Goal: Task Accomplishment & Management: Complete application form

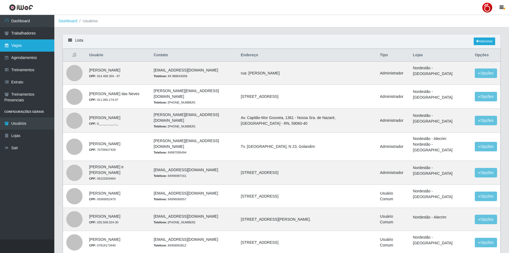
click at [29, 44] on link "Vagas" at bounding box center [27, 45] width 54 height 12
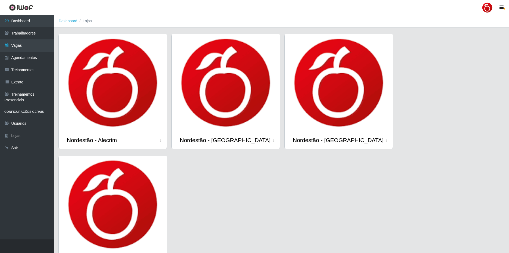
click at [142, 144] on div "Nordestão - Alecrim" at bounding box center [113, 140] width 108 height 18
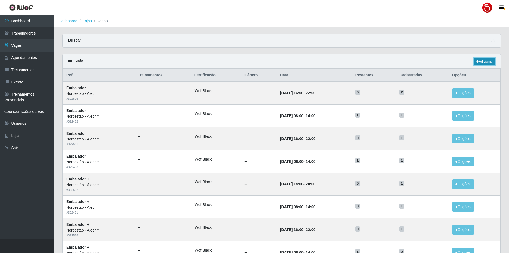
click at [492, 63] on link "Adicionar" at bounding box center [484, 62] width 21 height 8
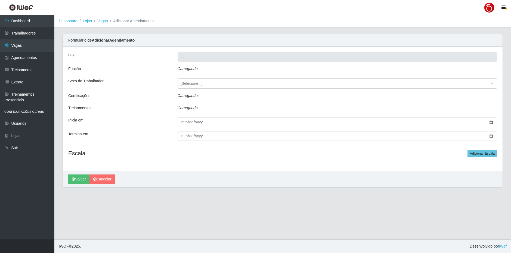
type input "Nordestão - Alecrim"
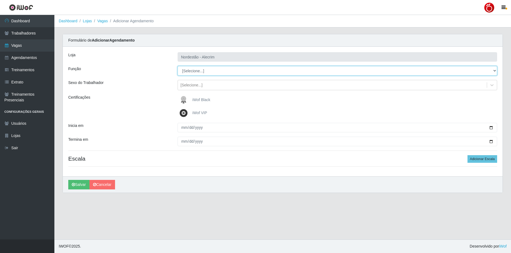
click at [206, 70] on select "[Selecione...] Embalador Embalador + Embalador ++" at bounding box center [337, 71] width 319 height 10
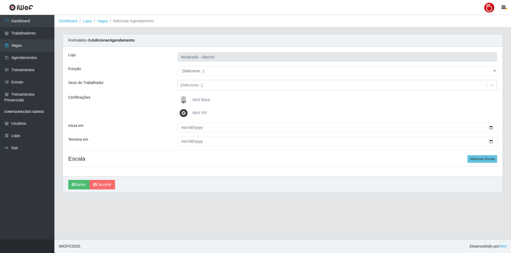
click at [148, 75] on div "Função" at bounding box center [118, 71] width 109 height 10
click at [38, 47] on link "Vagas" at bounding box center [27, 45] width 54 height 12
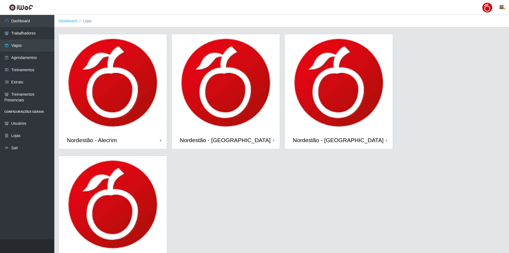
click at [241, 132] on div "Nordestão - [GEOGRAPHIC_DATA]" at bounding box center [226, 140] width 108 height 18
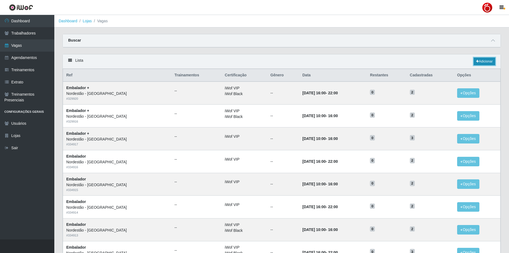
click at [486, 60] on link "Adicionar" at bounding box center [484, 62] width 21 height 8
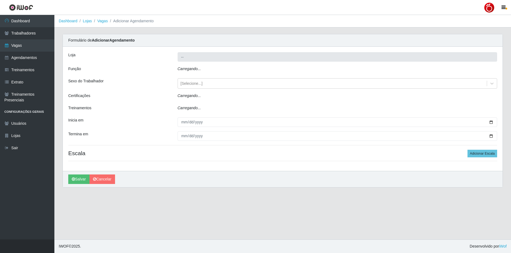
type input "Nordestão - [GEOGRAPHIC_DATA]"
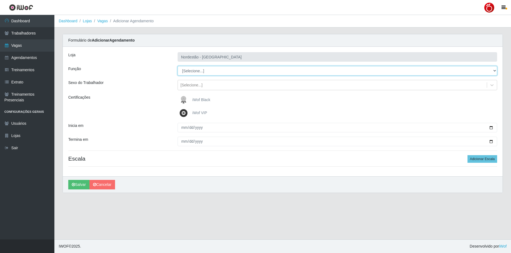
click at [218, 74] on select "[Selecione...] Embalador Embalador + Embalador ++ Operador de Caixa Operador de…" at bounding box center [337, 71] width 319 height 10
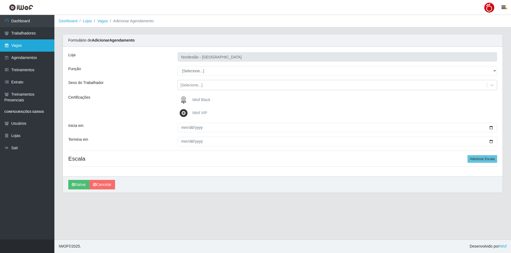
click at [31, 49] on link "Vagas" at bounding box center [27, 45] width 54 height 12
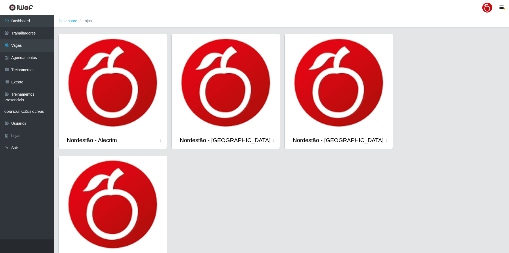
click at [330, 94] on img at bounding box center [339, 82] width 108 height 97
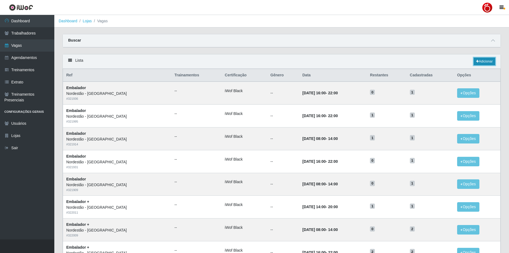
click at [486, 60] on link "Adicionar" at bounding box center [484, 62] width 21 height 8
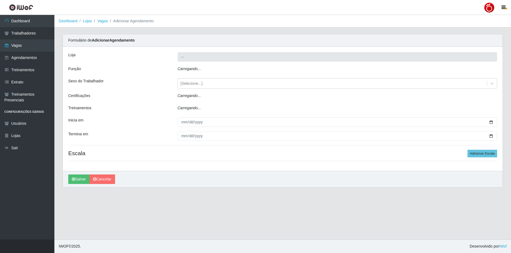
type input "Nordestão - [GEOGRAPHIC_DATA]"
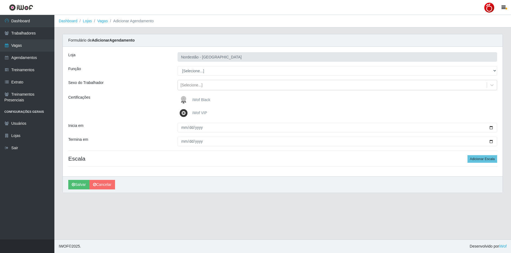
drag, startPoint x: 223, startPoint y: 65, endPoint x: 218, endPoint y: 67, distance: 6.2
click at [223, 65] on div "Loja Nordestão - [GEOGRAPHIC_DATA] Função [Selecione...] Embalador Embalador + …" at bounding box center [283, 112] width 440 height 130
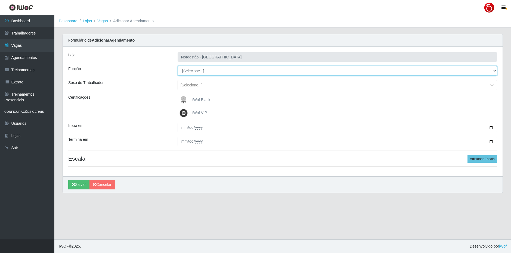
click at [218, 68] on select "[Selecione...] Embalador Embalador + Embalador ++" at bounding box center [337, 71] width 319 height 10
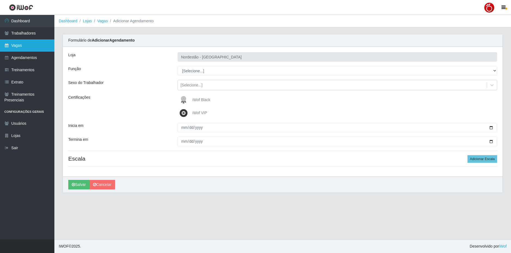
click at [16, 45] on link "Vagas" at bounding box center [27, 45] width 54 height 12
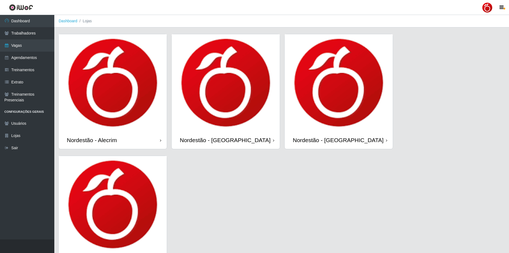
click at [131, 182] on img at bounding box center [113, 204] width 108 height 97
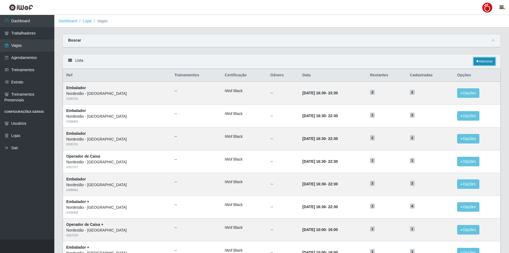
click at [478, 62] on link "Adicionar" at bounding box center [484, 62] width 21 height 8
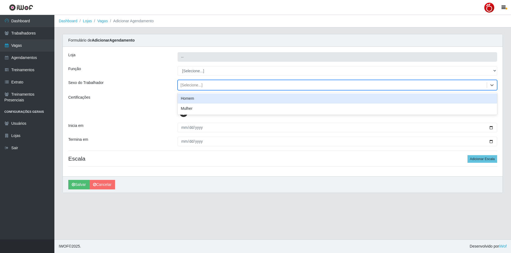
click at [226, 82] on div "[Selecione...]" at bounding box center [332, 85] width 309 height 9
type input "Nordestão - [GEOGRAPHIC_DATA]"
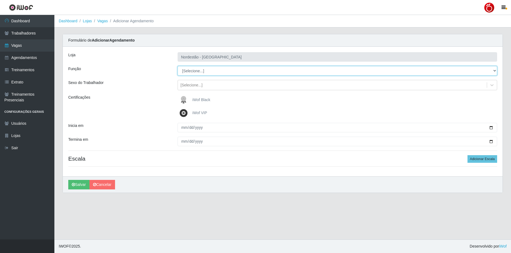
click at [226, 72] on select "[Selecione...] Embalador Embalador + Embalador ++ Operador de Caixa Operador de…" at bounding box center [337, 71] width 319 height 10
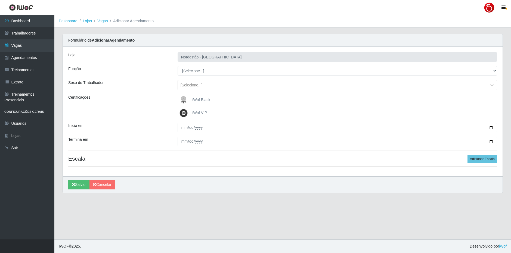
drag, startPoint x: 135, startPoint y: 74, endPoint x: 130, endPoint y: 76, distance: 5.6
click at [130, 76] on div "Loja Nordestão - [GEOGRAPHIC_DATA] Função [Selecione...] Embalador Embalador + …" at bounding box center [283, 112] width 440 height 130
click at [84, 21] on link "Lojas" at bounding box center [87, 21] width 9 height 4
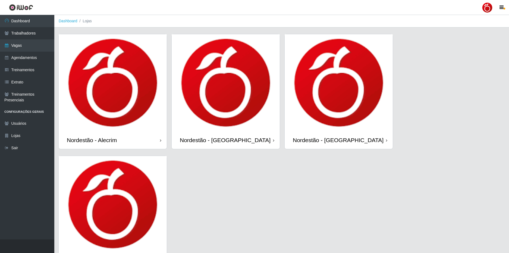
click at [490, 8] on div at bounding box center [487, 7] width 11 height 11
click at [471, 43] on button "Sair" at bounding box center [477, 42] width 49 height 11
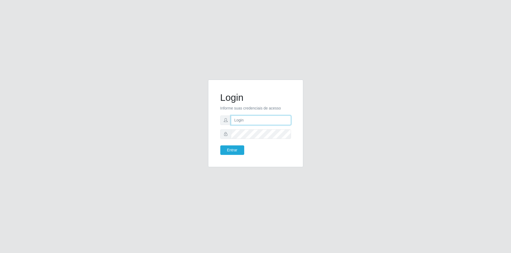
click at [255, 120] on input "text" at bounding box center [261, 121] width 60 height 10
type input "[EMAIL_ADDRESS][DOMAIN_NAME]"
click at [220, 145] on button "Entrar" at bounding box center [232, 150] width 24 height 10
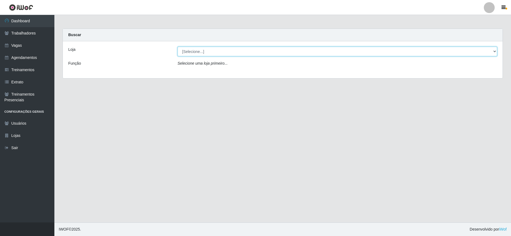
click at [494, 51] on select "[Selecione...] SuperFácil Atacado - Alto de São Manoel SuperFácil Atacado - Ema…" at bounding box center [337, 52] width 319 height 10
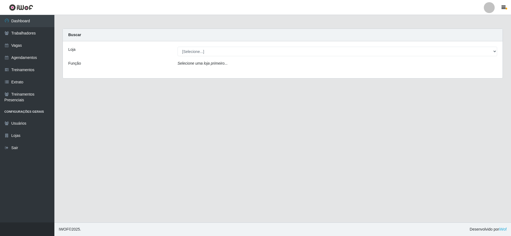
drag, startPoint x: 76, startPoint y: 76, endPoint x: 73, endPoint y: 76, distance: 3.1
click at [75, 76] on div "Loja [Selecione...] SuperFácil Atacado - Alto de São Manoel SuperFácil Atacado …" at bounding box center [283, 59] width 440 height 37
click at [38, 46] on link "Vagas" at bounding box center [27, 45] width 54 height 12
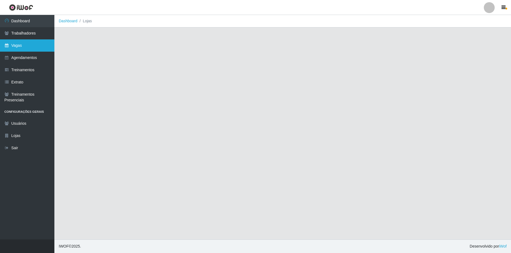
click at [32, 48] on link "Vagas" at bounding box center [27, 45] width 54 height 12
click at [16, 46] on link "Vagas" at bounding box center [27, 45] width 54 height 12
click at [21, 45] on link "Vagas" at bounding box center [27, 45] width 54 height 12
